Goal: Check status

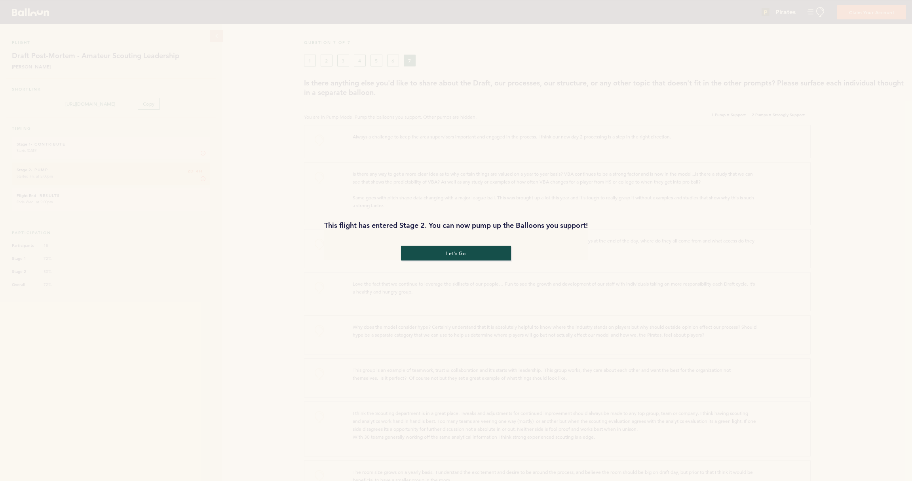
click at [475, 255] on button "let's go" at bounding box center [456, 253] width 110 height 15
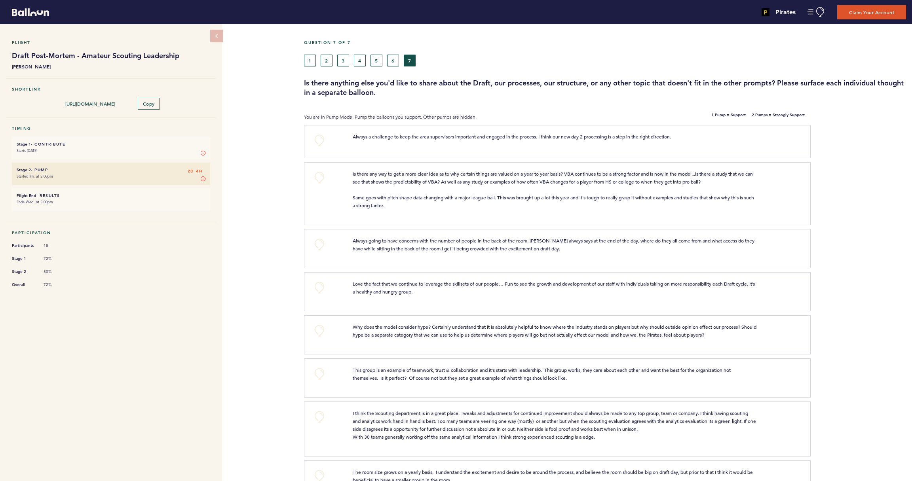
click at [311, 58] on button "1" at bounding box center [310, 61] width 12 height 12
